Goal: Find specific page/section: Find specific page/section

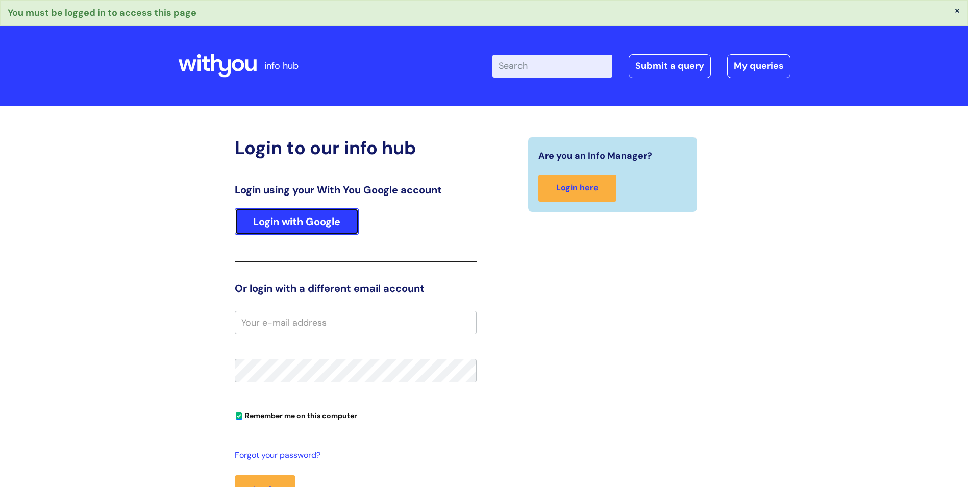
click at [321, 228] on link "Login with Google" at bounding box center [297, 221] width 124 height 27
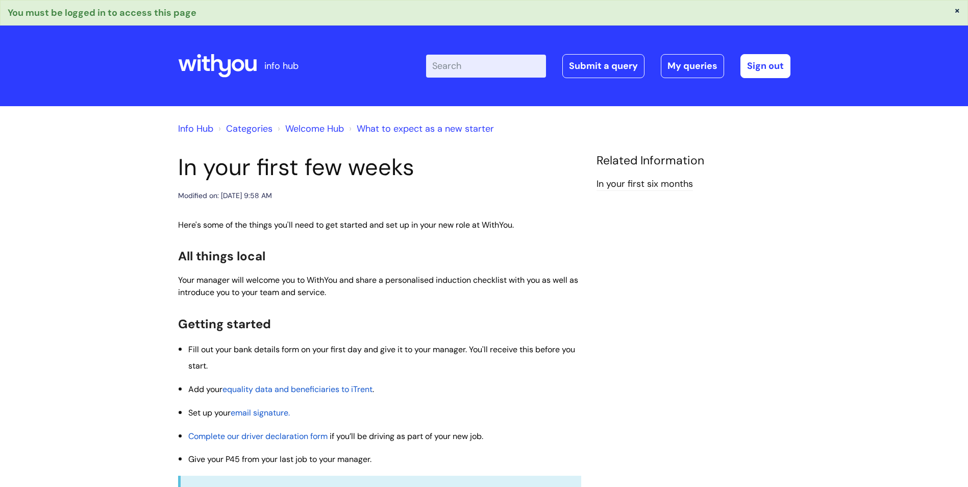
click at [200, 128] on link "Info Hub" at bounding box center [195, 129] width 35 height 12
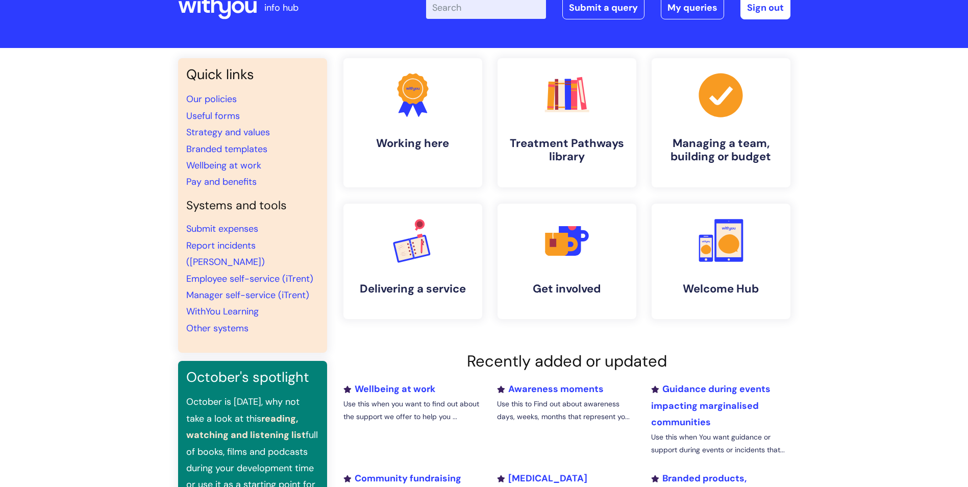
scroll to position [51, 0]
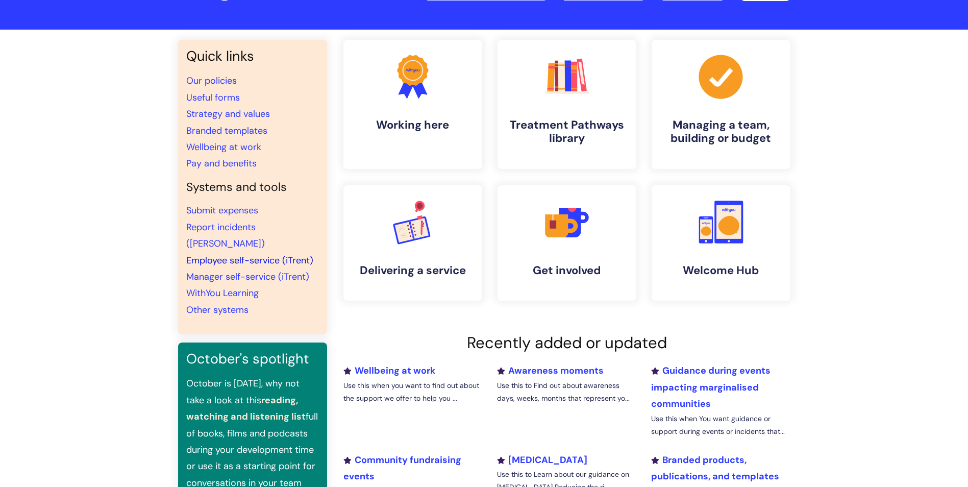
click at [243, 254] on link "Employee self-service (iTrent)" at bounding box center [249, 260] width 127 height 12
